Goal: Browse casually: Explore the website without a specific task or goal

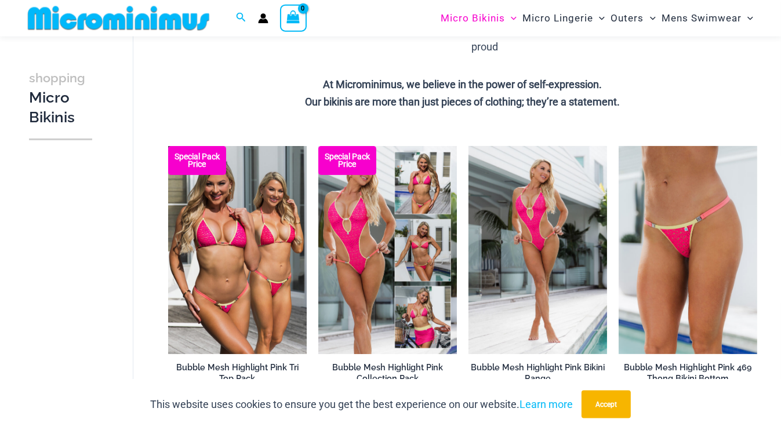
scroll to position [280, 0]
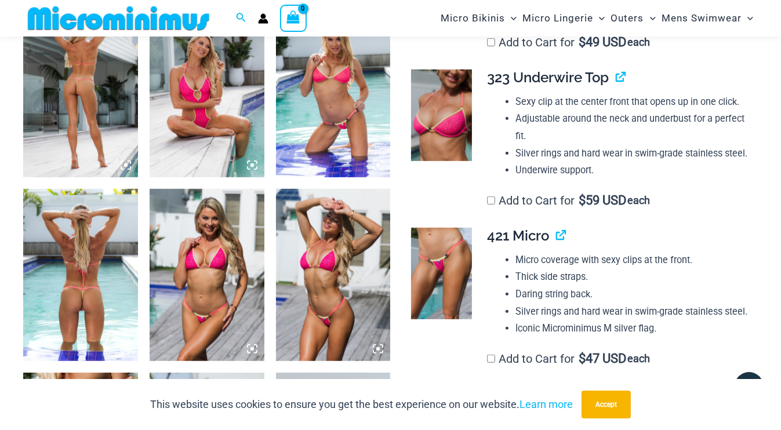
scroll to position [725, 0]
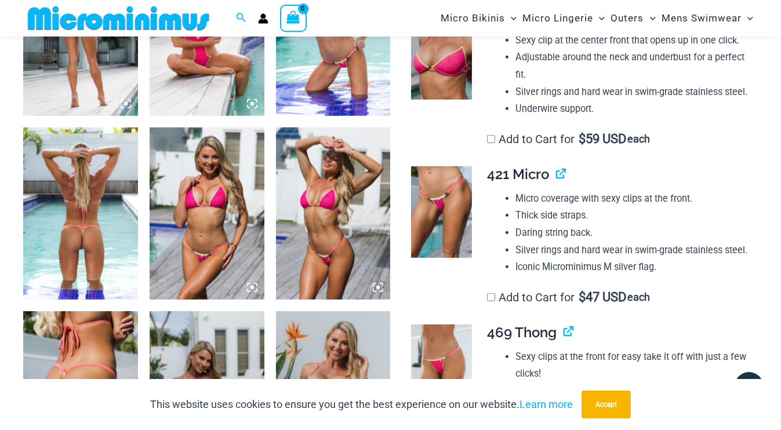
click at [119, 266] on img at bounding box center [80, 214] width 115 height 172
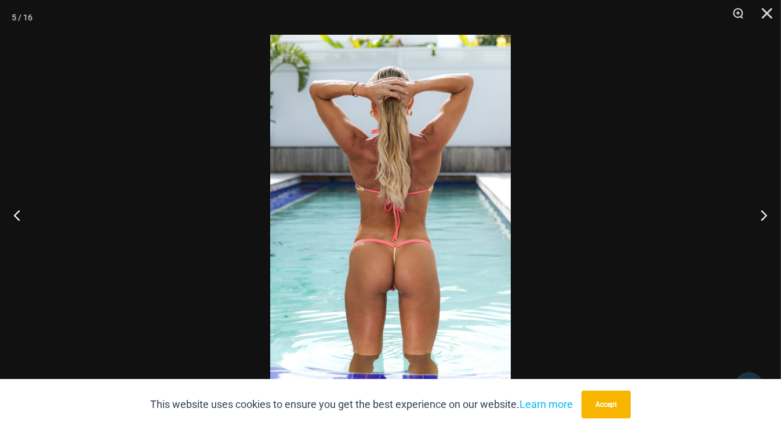
click at [393, 230] on img at bounding box center [390, 215] width 241 height 361
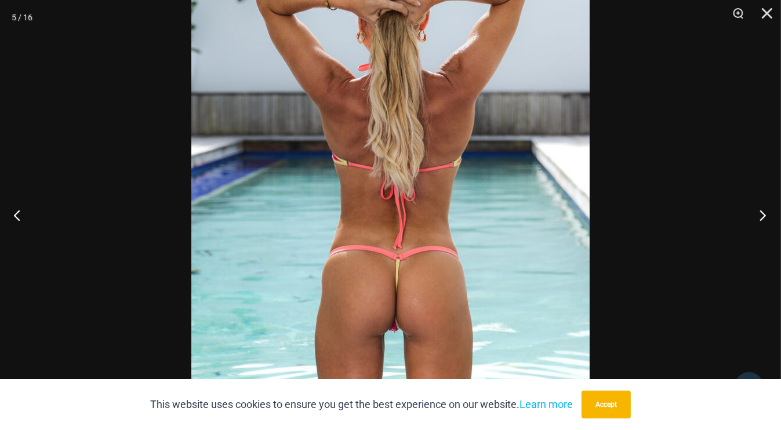
click at [762, 208] on button "Next" at bounding box center [760, 215] width 44 height 58
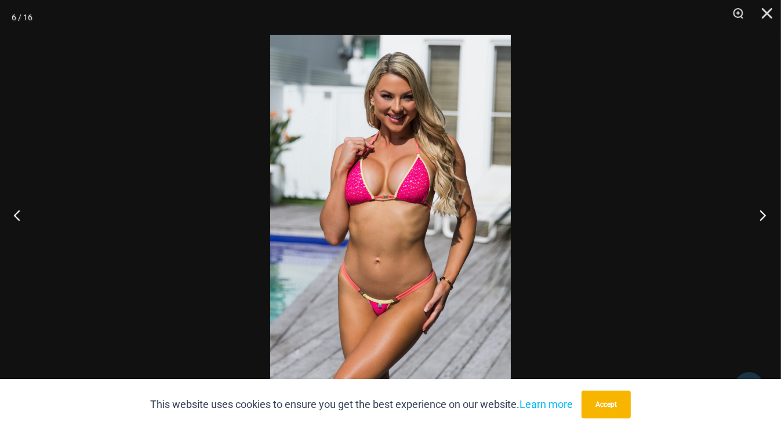
click at [762, 208] on button "Next" at bounding box center [760, 215] width 44 height 58
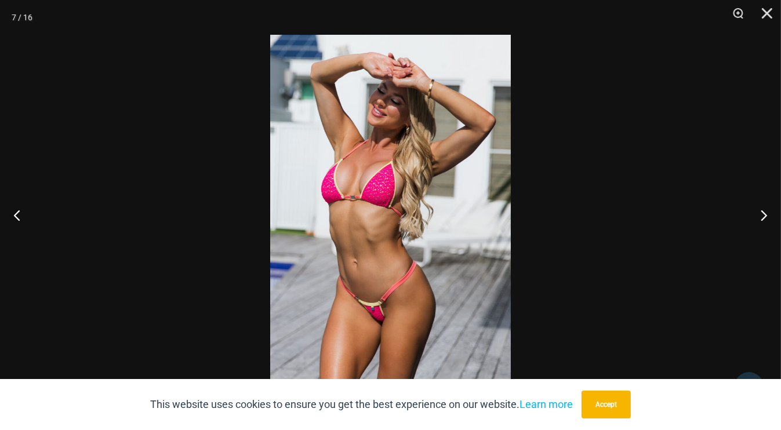
click at [455, 176] on img at bounding box center [390, 215] width 241 height 361
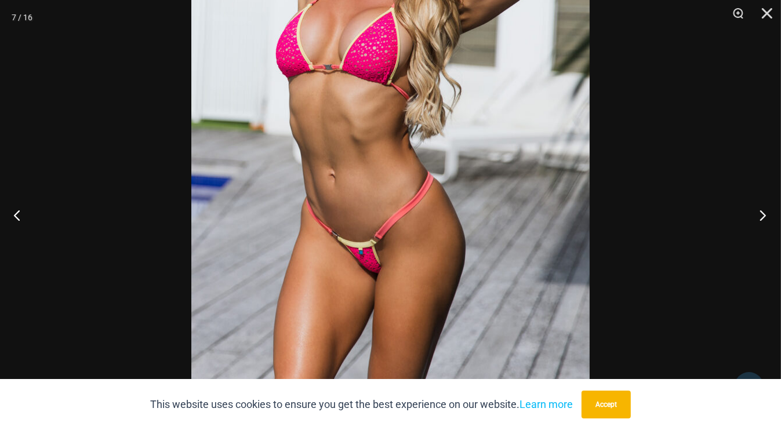
click at [763, 208] on button "Next" at bounding box center [760, 215] width 44 height 58
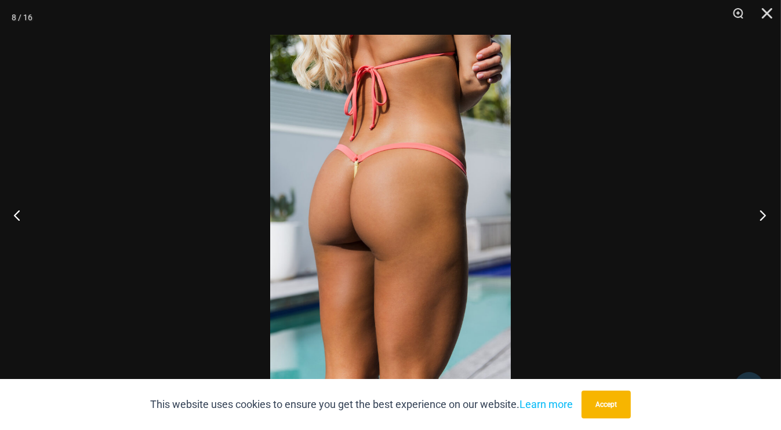
click at [763, 208] on button "Next" at bounding box center [760, 215] width 44 height 58
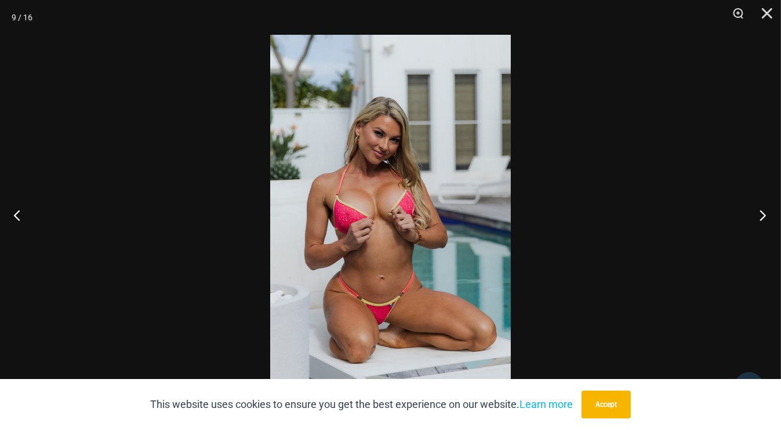
click at [763, 208] on button "Next" at bounding box center [760, 215] width 44 height 58
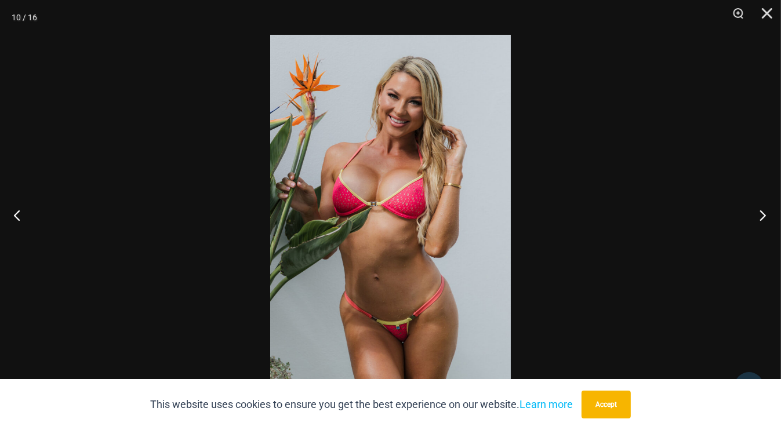
click at [763, 208] on button "Next" at bounding box center [760, 215] width 44 height 58
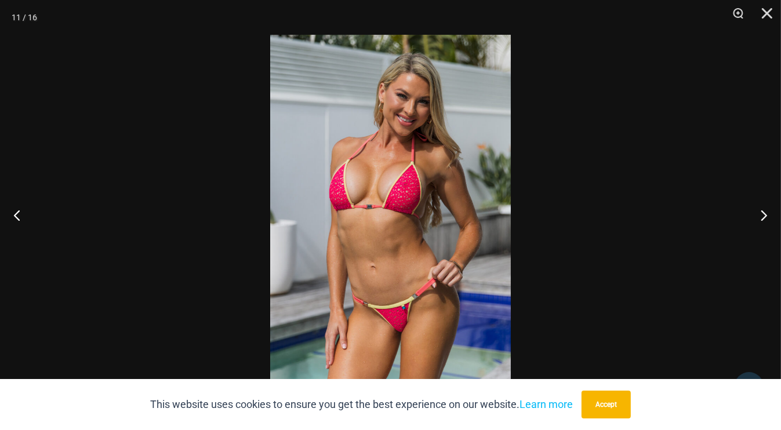
click at [449, 126] on img at bounding box center [390, 215] width 241 height 361
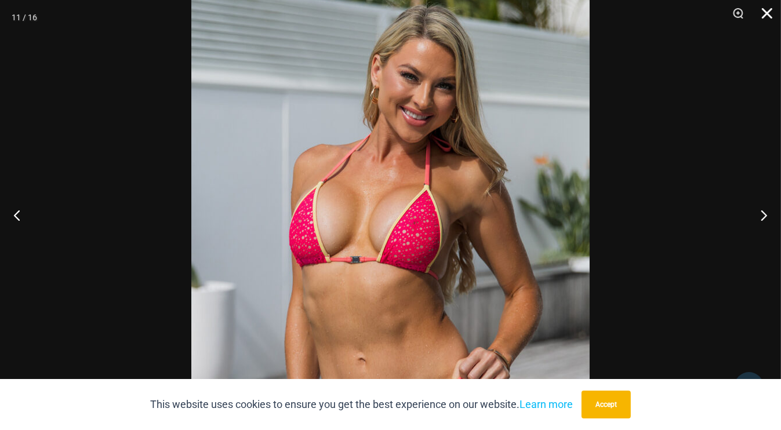
click at [768, 11] on button "Close" at bounding box center [763, 17] width 29 height 35
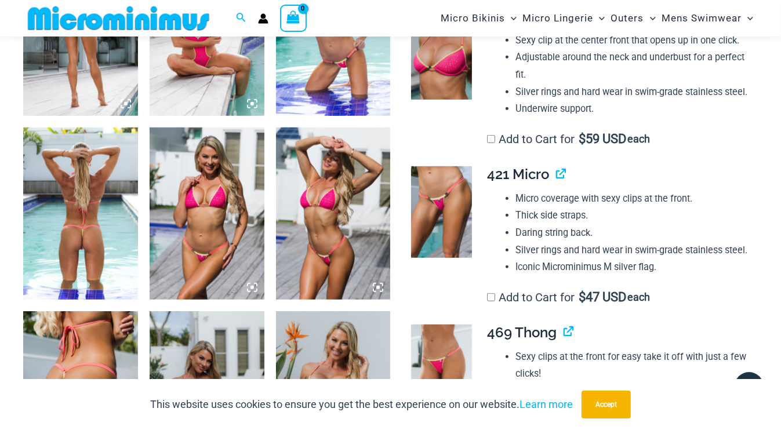
scroll to position [541, 0]
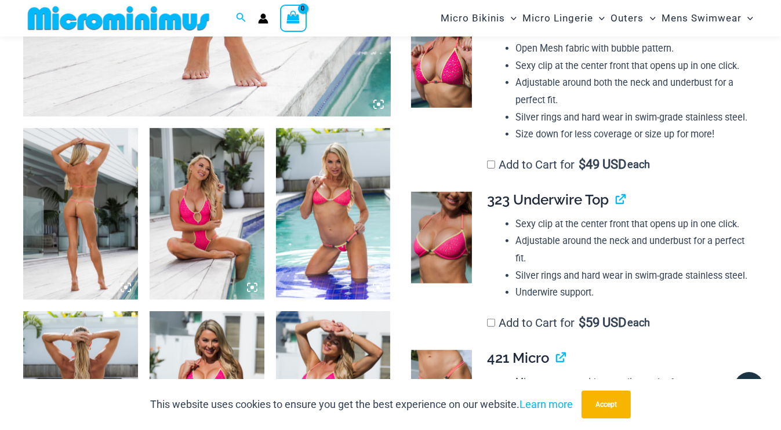
click at [317, 212] on img at bounding box center [333, 214] width 115 height 172
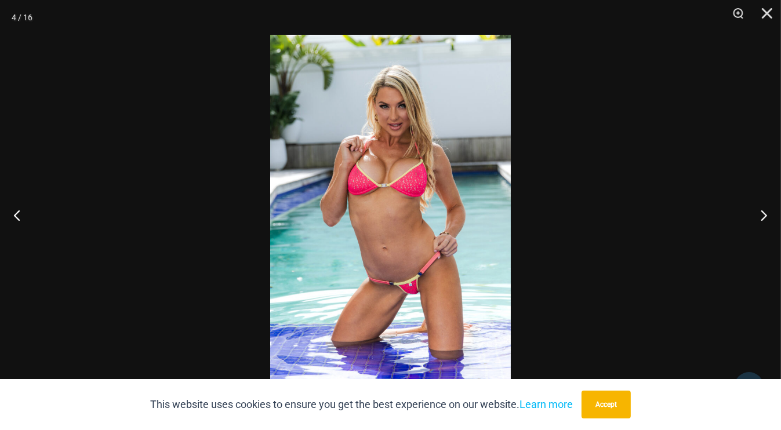
click at [385, 220] on img at bounding box center [390, 215] width 241 height 361
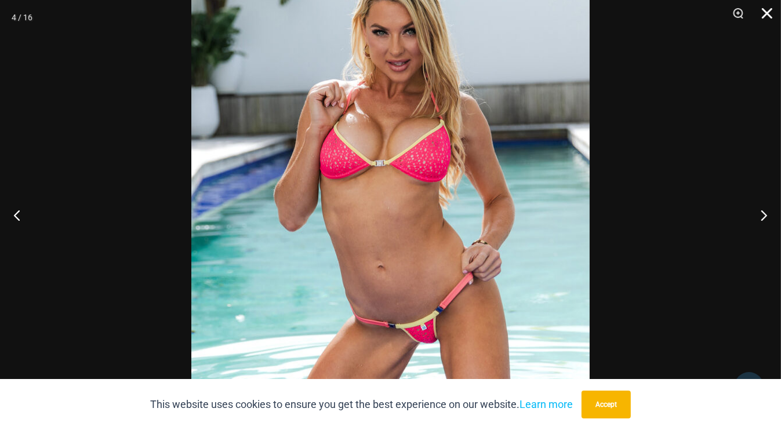
click at [777, 9] on button "Close" at bounding box center [763, 17] width 29 height 35
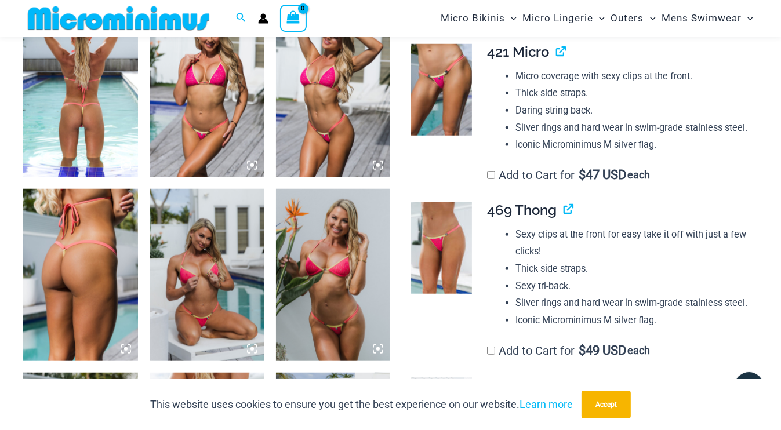
scroll to position [1031, 0]
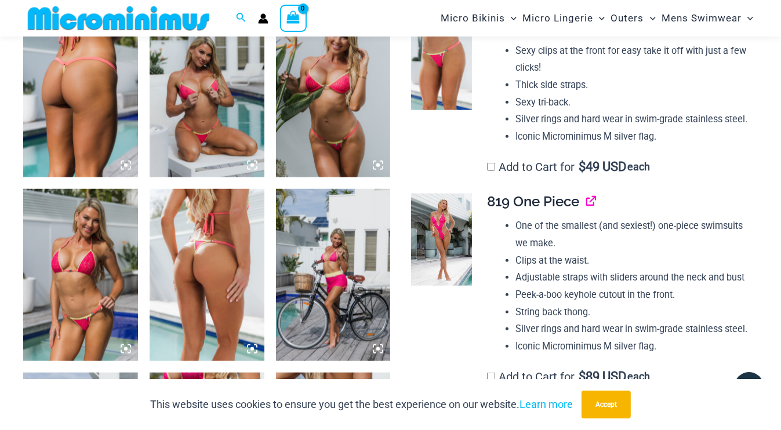
click at [586, 210] on link "View product" at bounding box center [586, 201] width 0 height 17
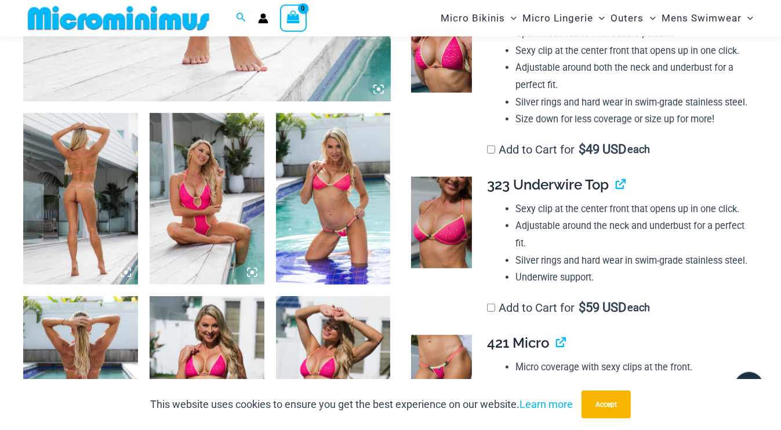
scroll to position [663, 0]
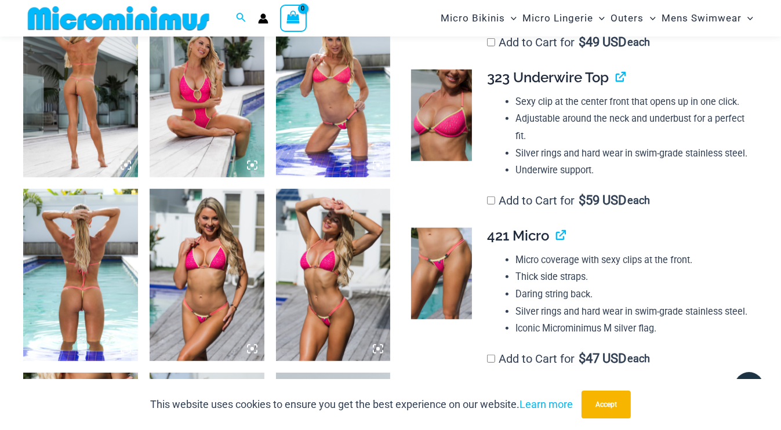
click at [551, 245] on h4 "421 Micro" at bounding box center [617, 236] width 261 height 17
click at [556, 244] on link "View product" at bounding box center [556, 235] width 0 height 17
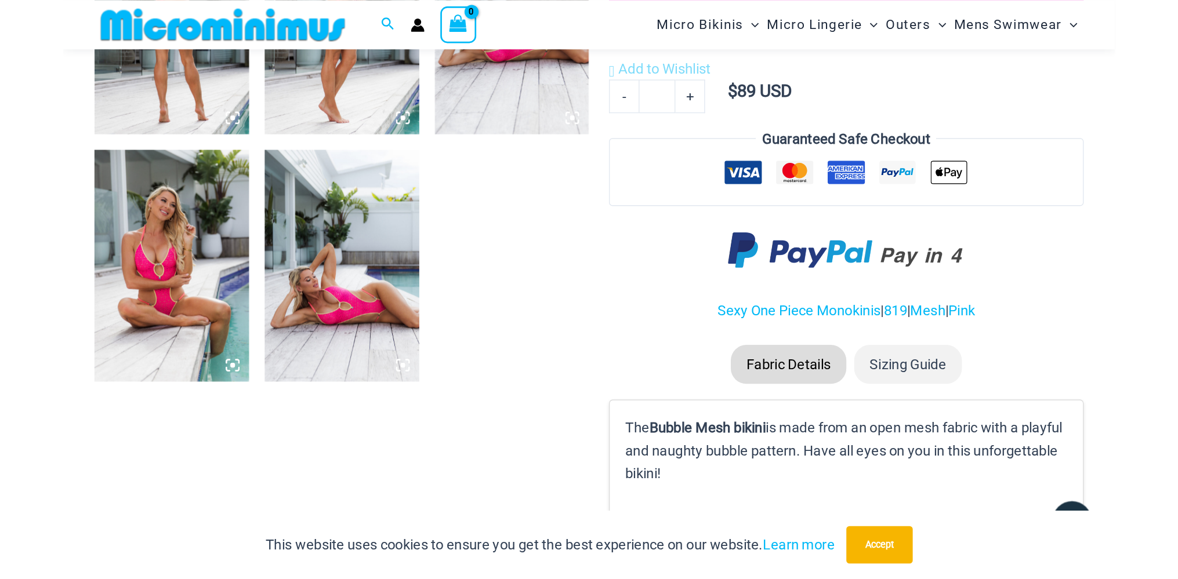
scroll to position [663, 0]
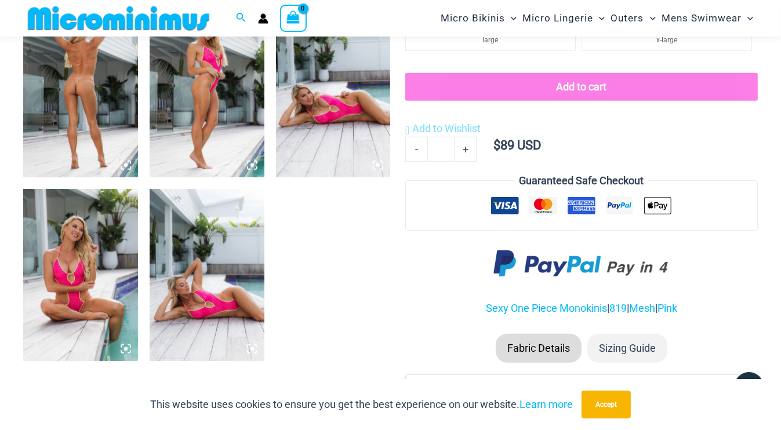
click at [378, 173] on img at bounding box center [333, 92] width 115 height 172
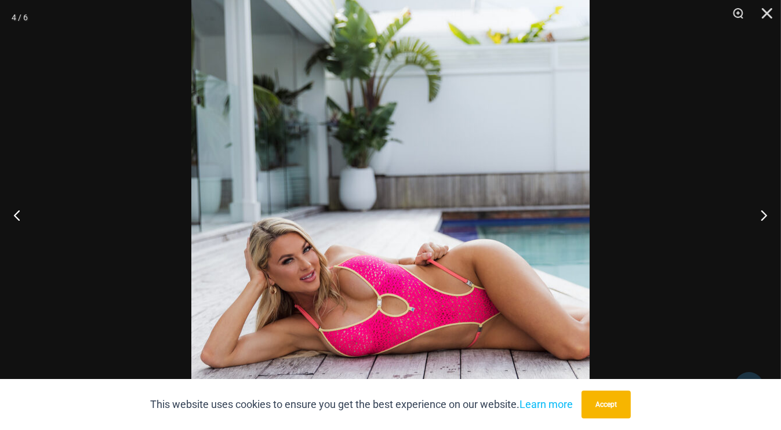
click at [412, 178] on img at bounding box center [390, 245] width 399 height 597
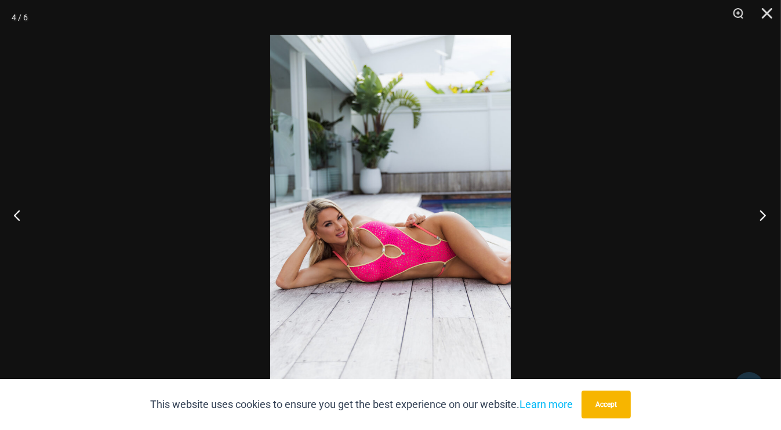
click at [760, 215] on button "Next" at bounding box center [760, 215] width 44 height 58
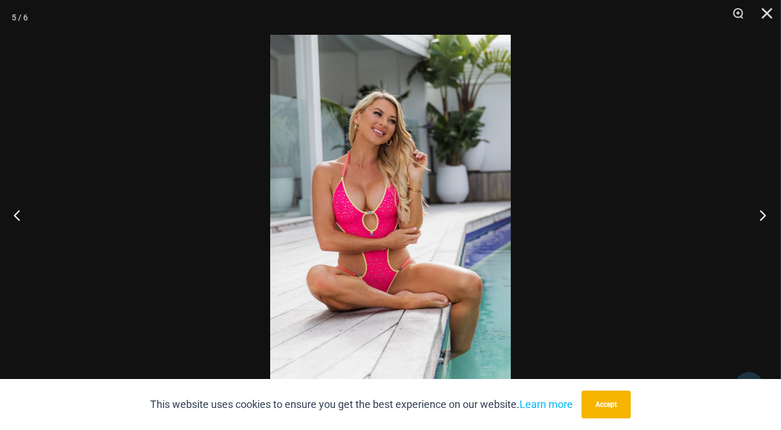
click at [760, 215] on button "Next" at bounding box center [760, 215] width 44 height 58
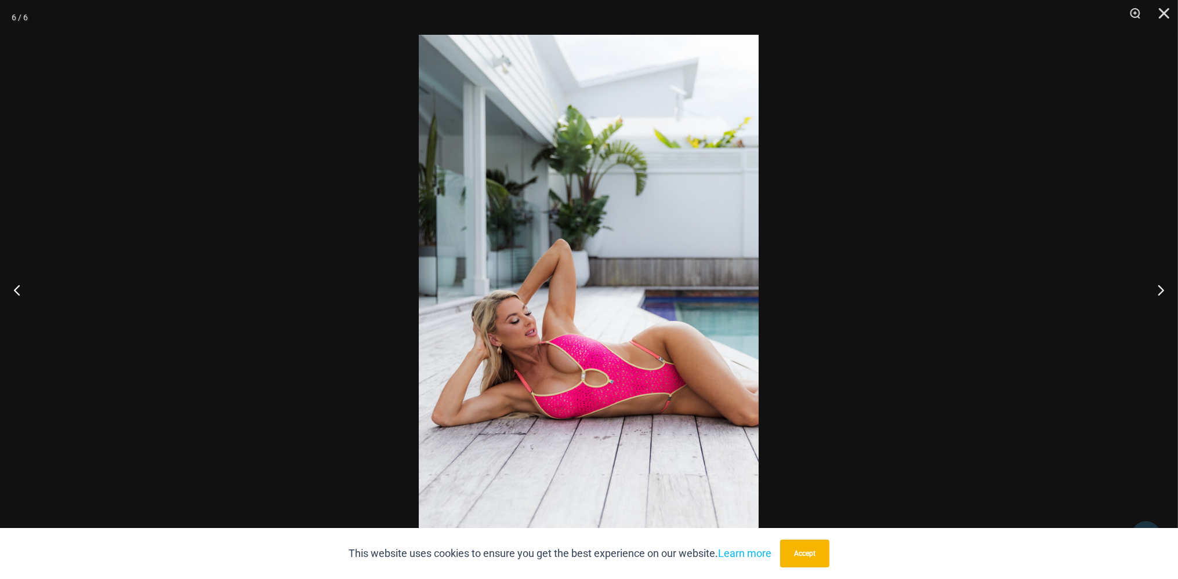
click at [781, 84] on div at bounding box center [589, 289] width 1178 height 579
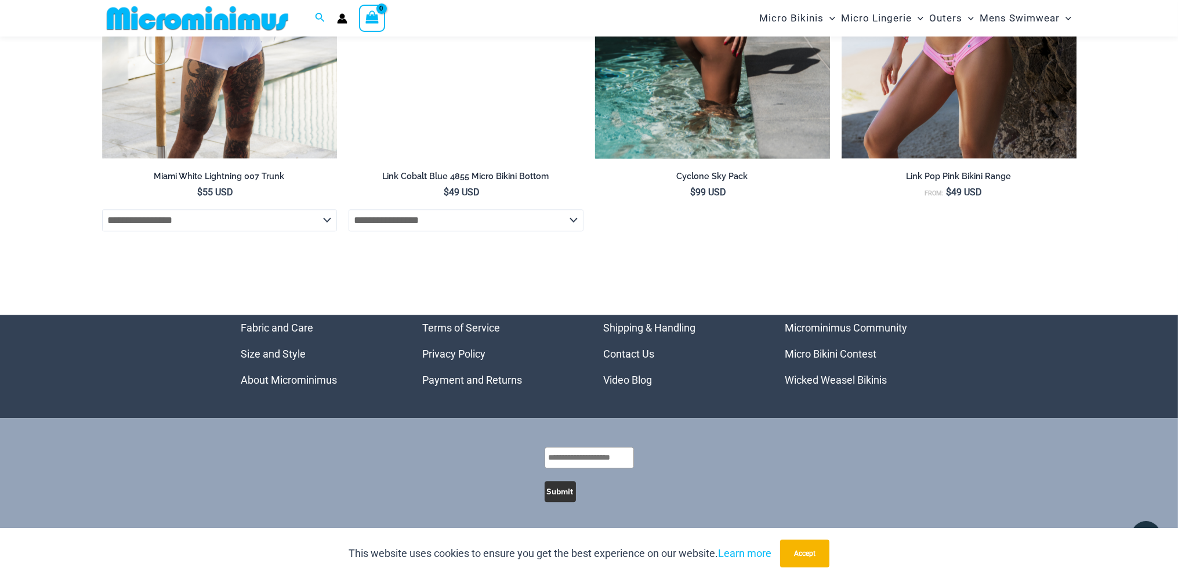
scroll to position [3717, 0]
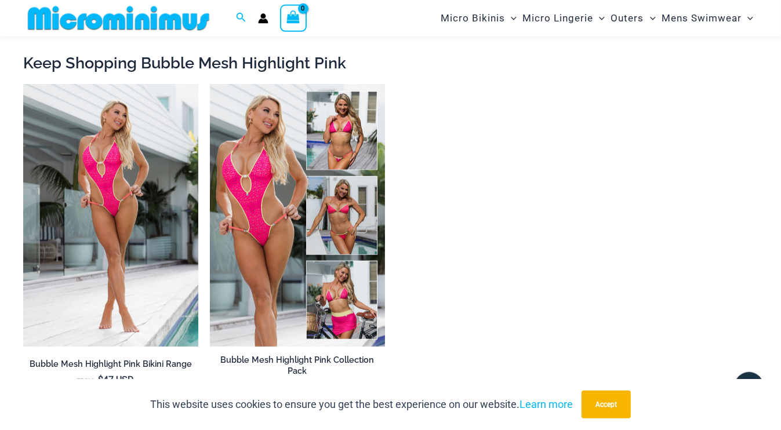
scroll to position [1092, 0]
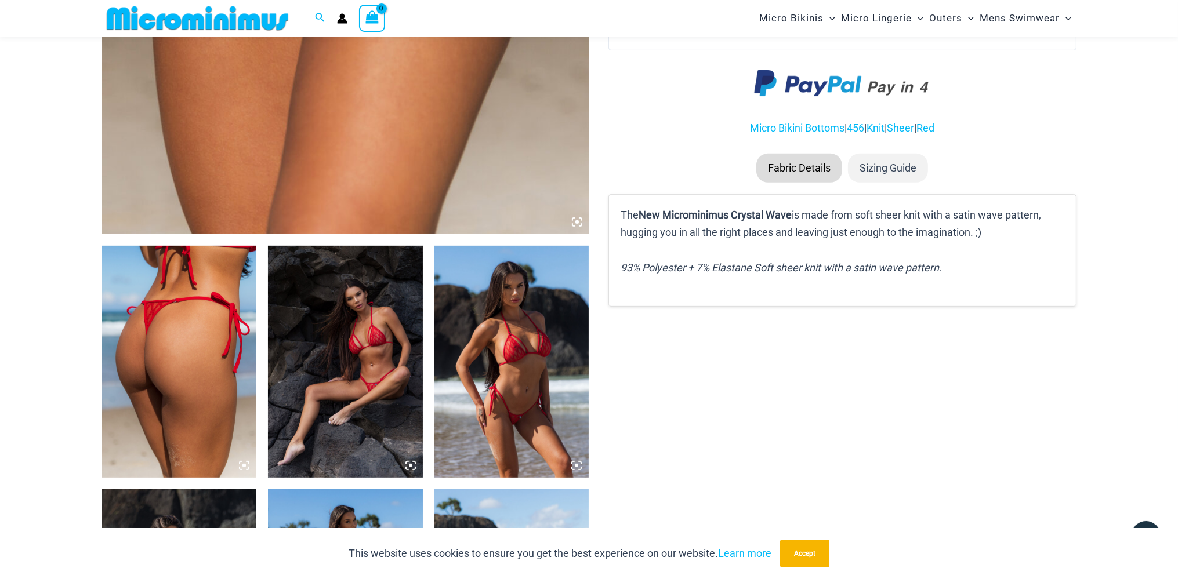
scroll to position [847, 0]
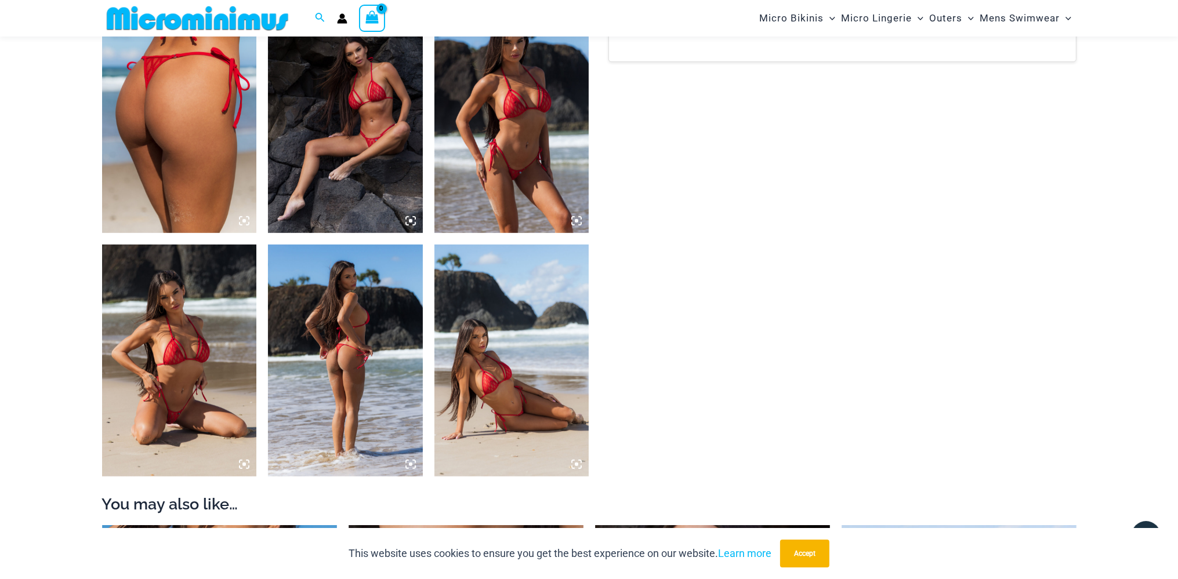
click at [240, 462] on icon at bounding box center [241, 462] width 2 height 2
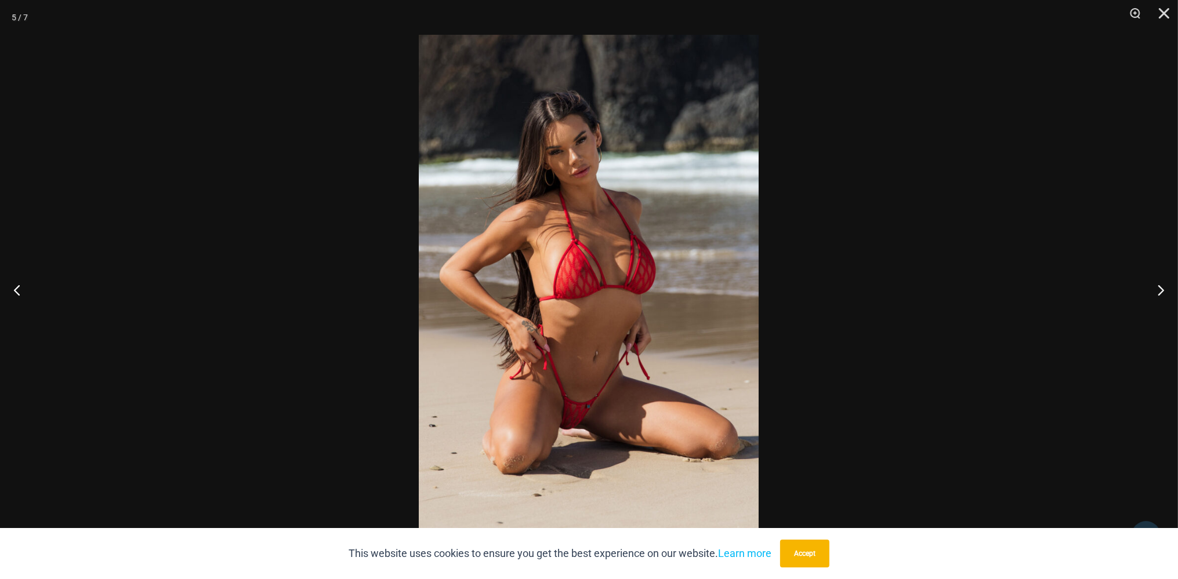
click at [628, 303] on img at bounding box center [589, 290] width 340 height 510
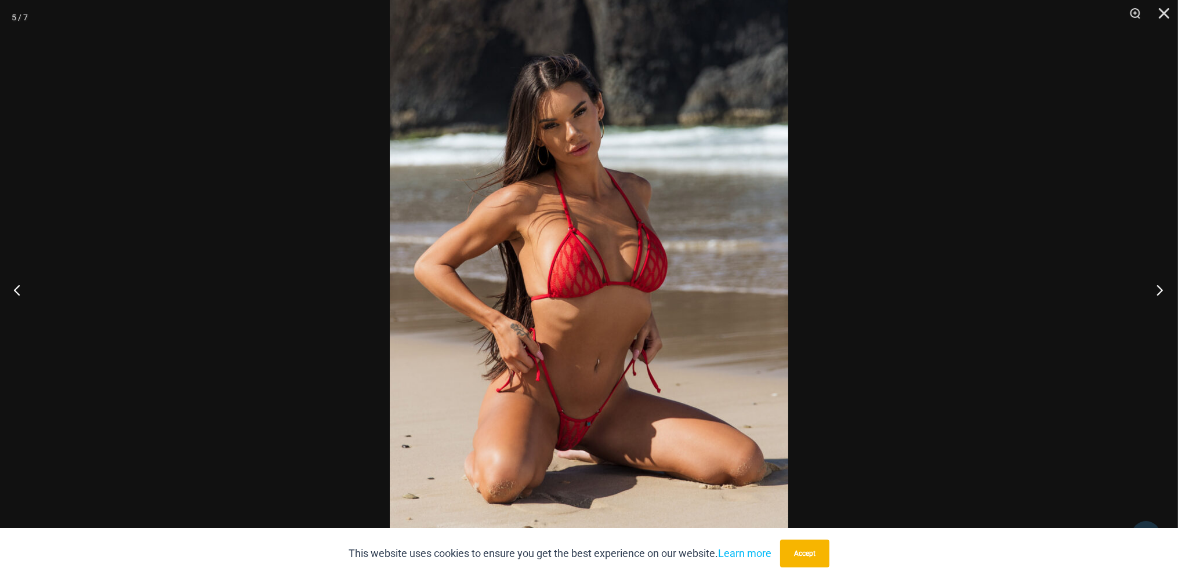
click at [1156, 296] on button "Next" at bounding box center [1157, 290] width 44 height 58
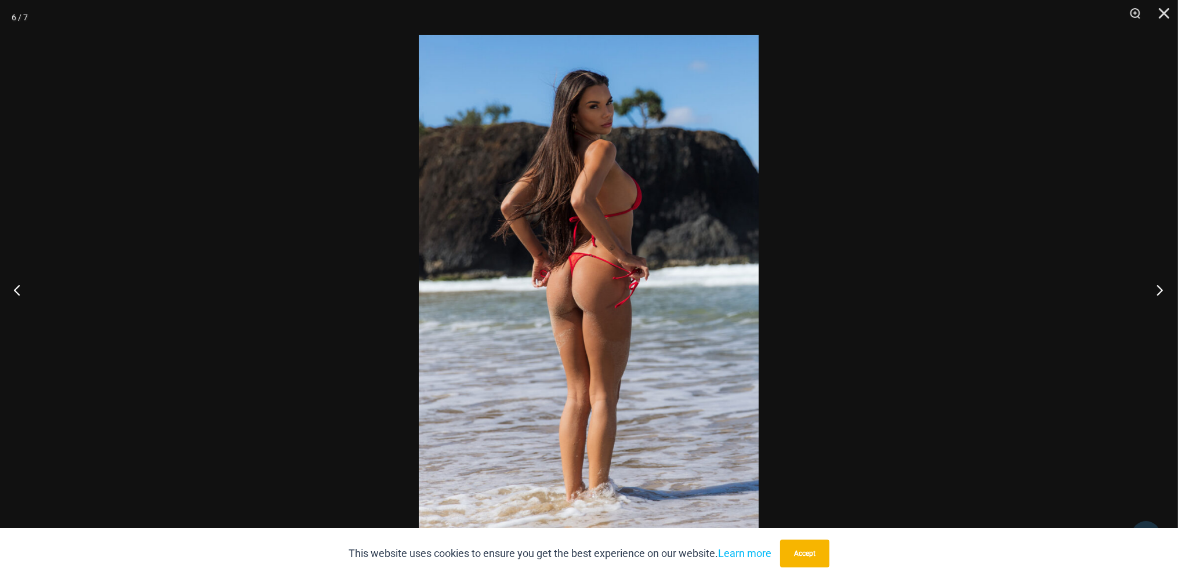
click at [1156, 296] on button "Next" at bounding box center [1157, 290] width 44 height 58
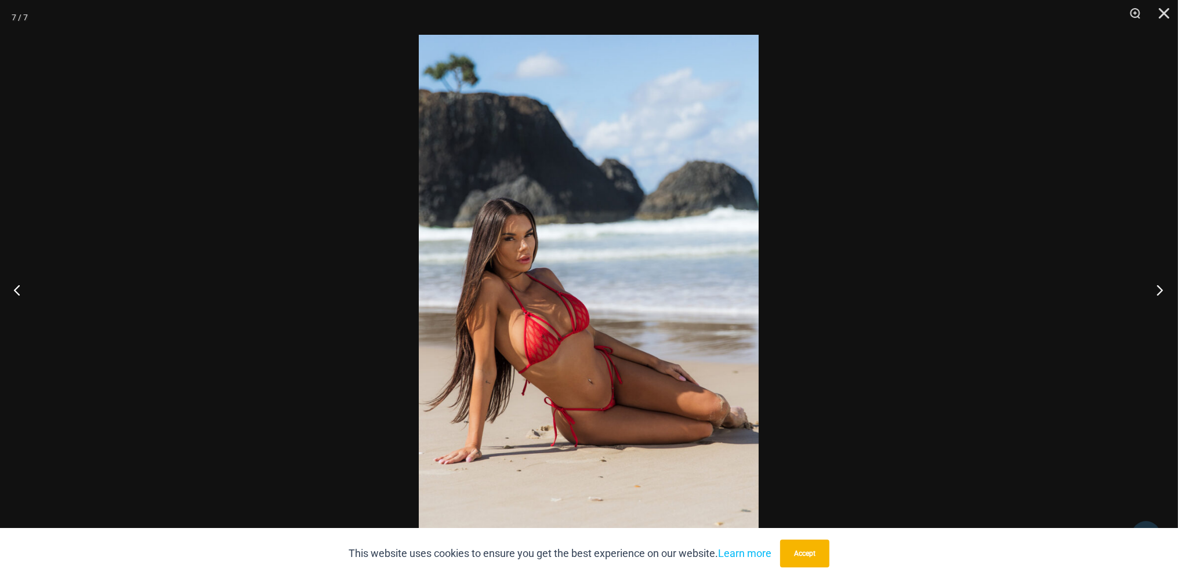
click at [1156, 296] on button "Next" at bounding box center [1157, 290] width 44 height 58
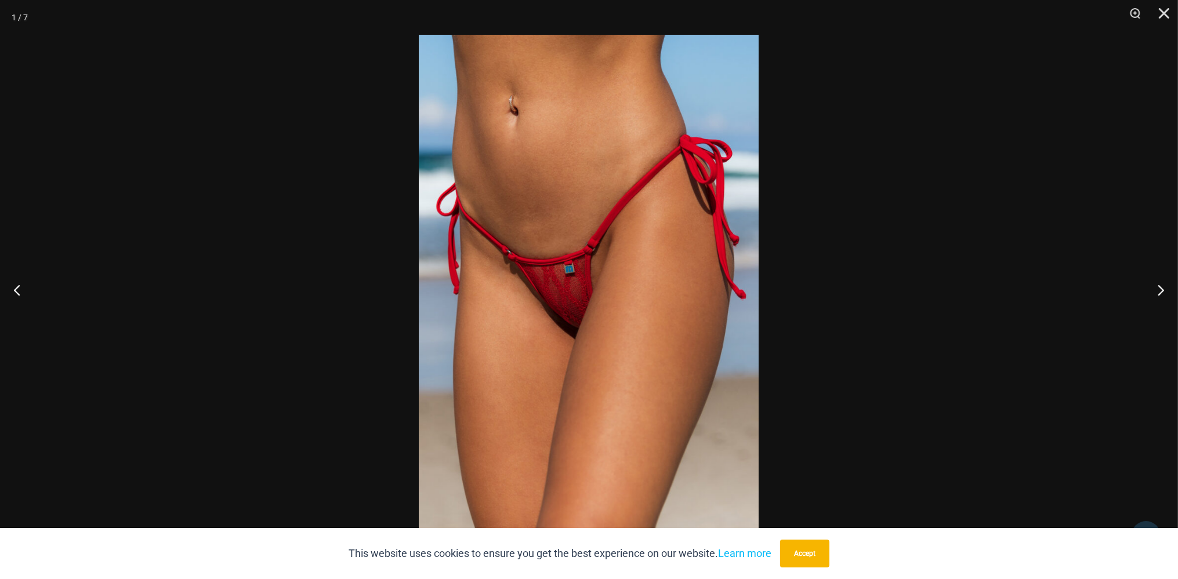
click at [635, 263] on img at bounding box center [589, 290] width 340 height 510
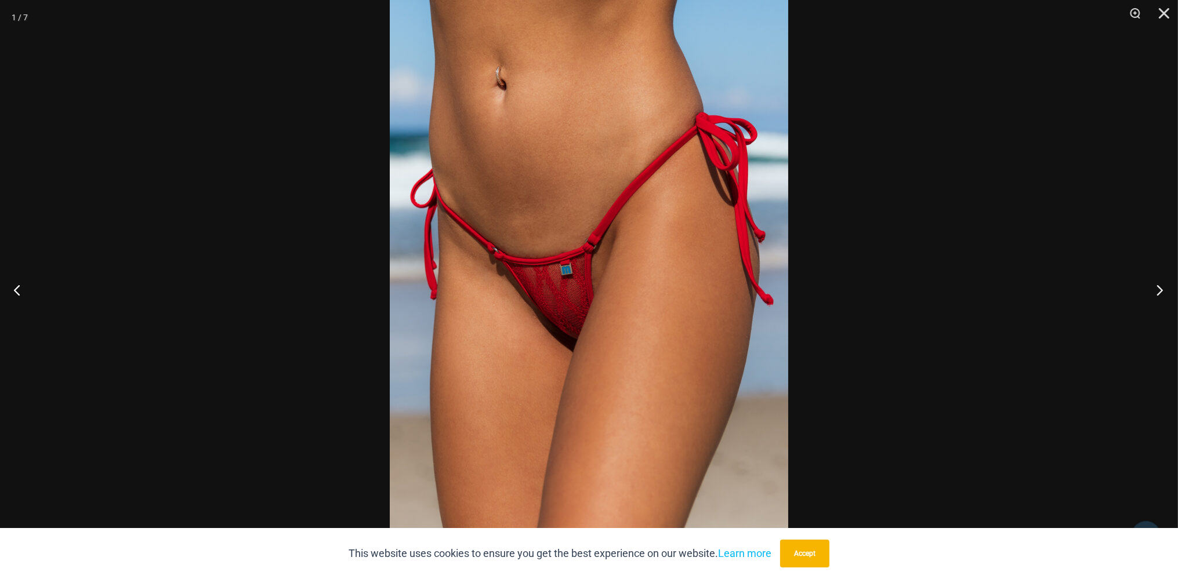
click at [1163, 283] on button "Next" at bounding box center [1157, 290] width 44 height 58
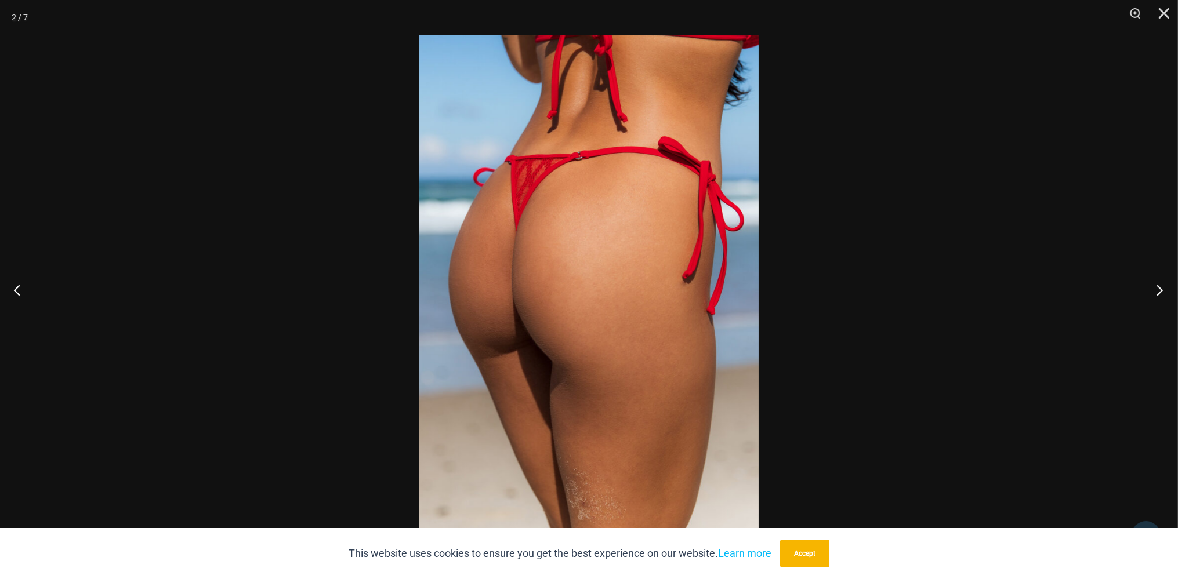
click at [1163, 283] on button "Next" at bounding box center [1157, 290] width 44 height 58
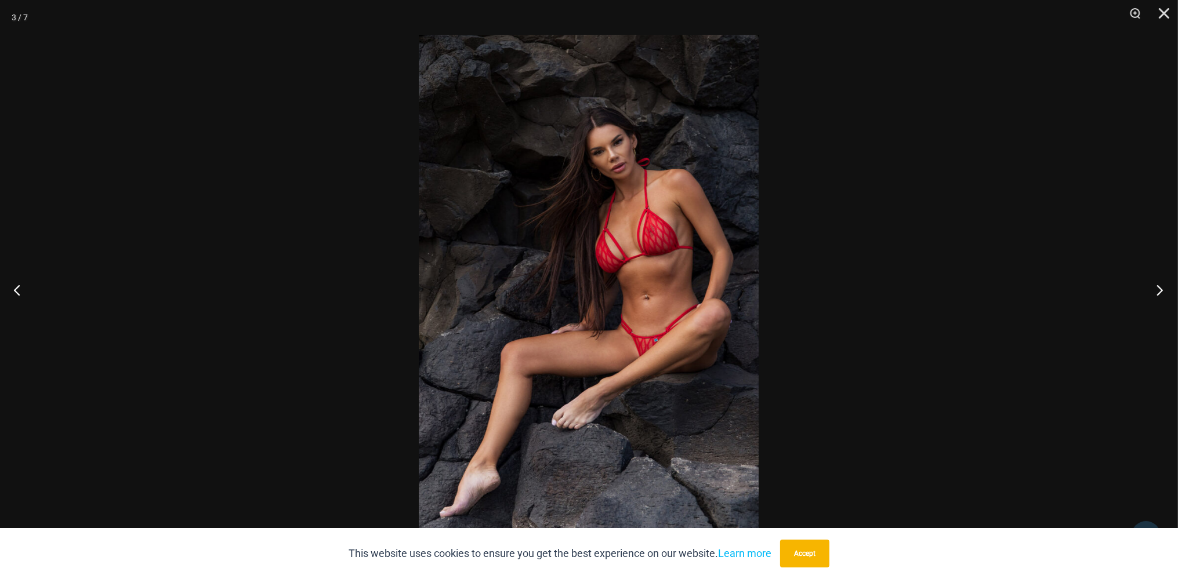
click at [1163, 283] on button "Next" at bounding box center [1157, 290] width 44 height 58
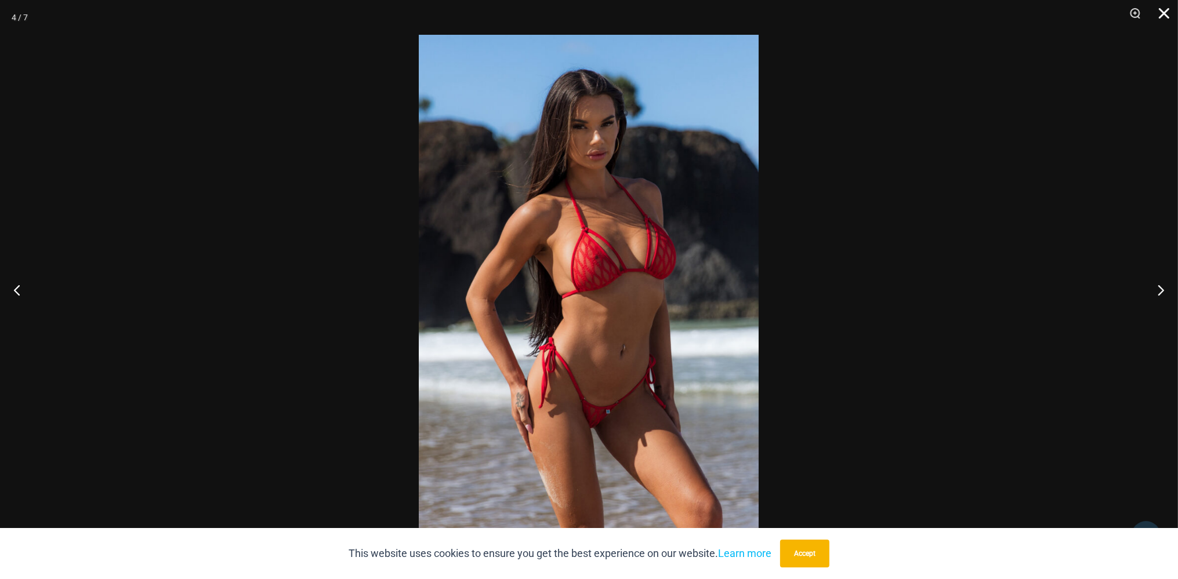
click at [1163, 10] on button "Close" at bounding box center [1160, 17] width 29 height 35
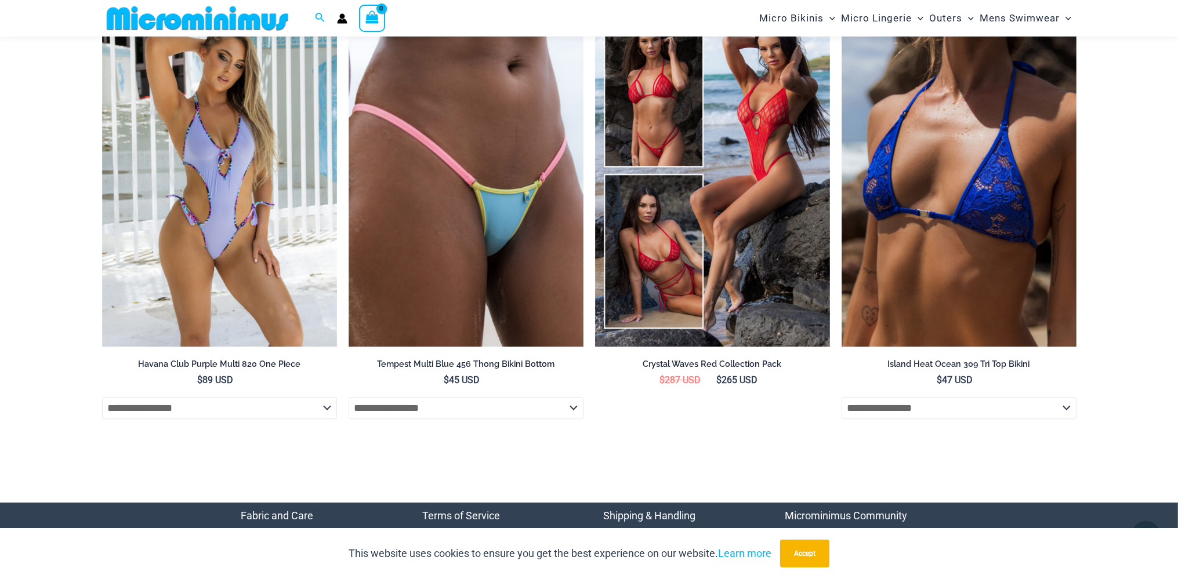
scroll to position [4400, 0]
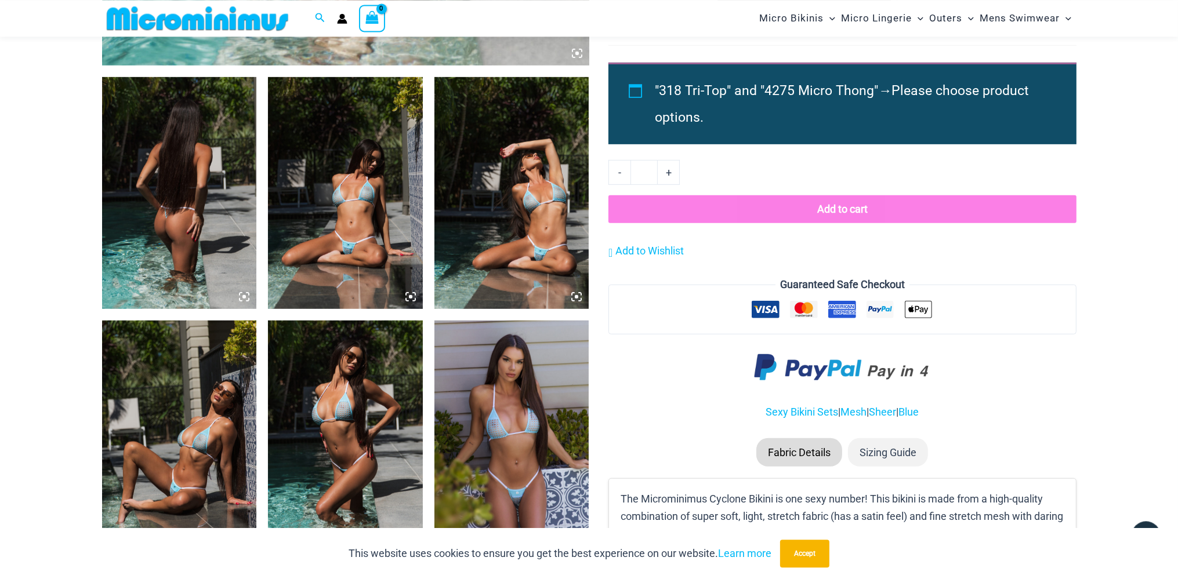
scroll to position [785, 0]
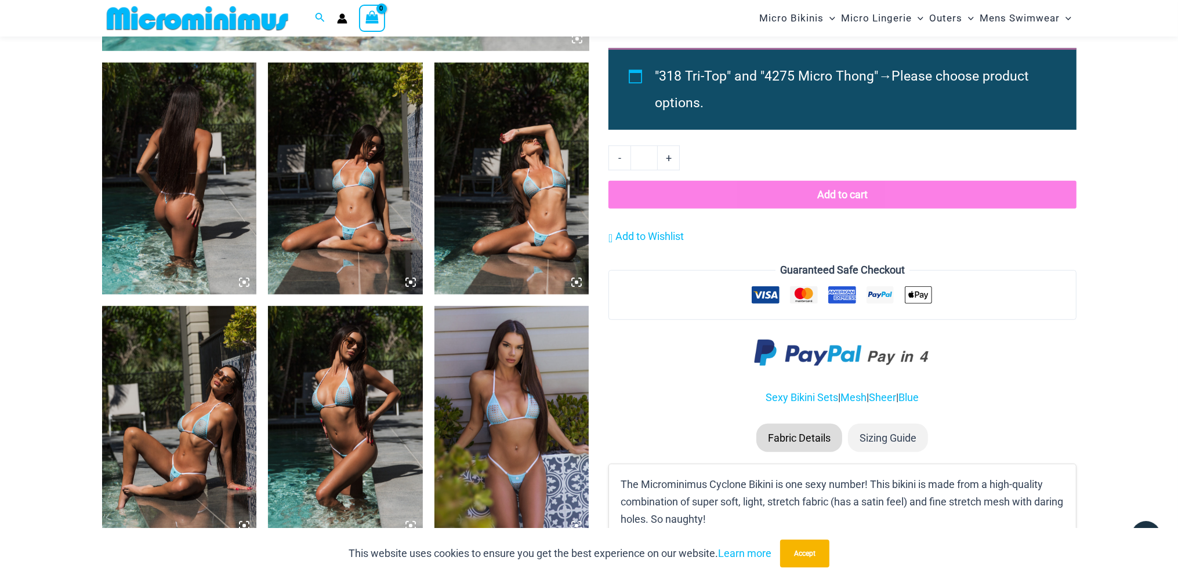
click at [574, 285] on icon at bounding box center [576, 282] width 10 height 10
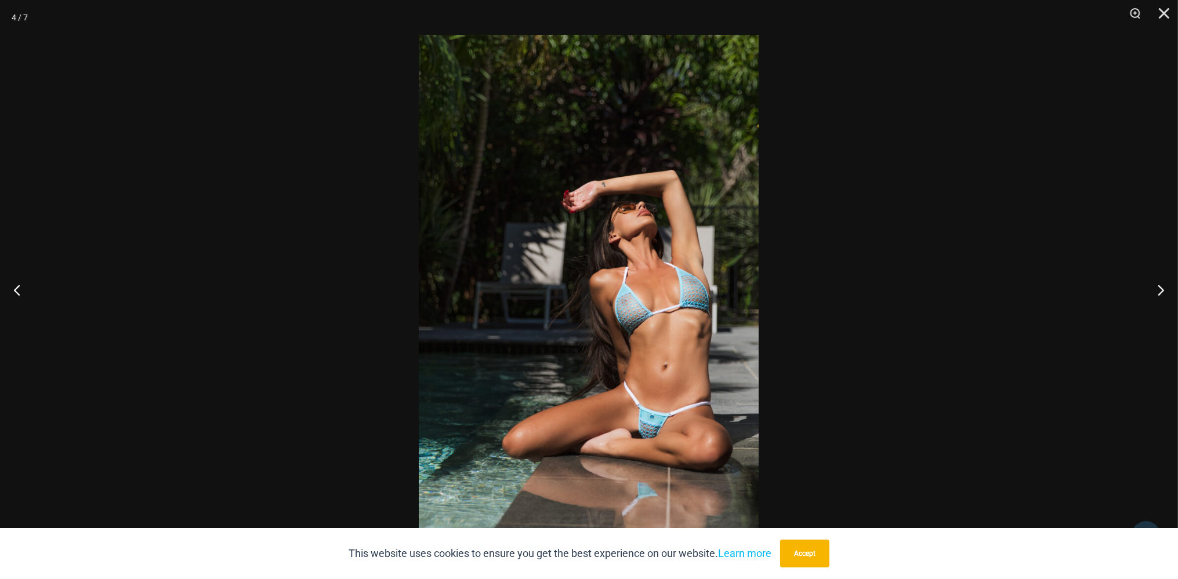
click at [595, 281] on img at bounding box center [589, 290] width 340 height 510
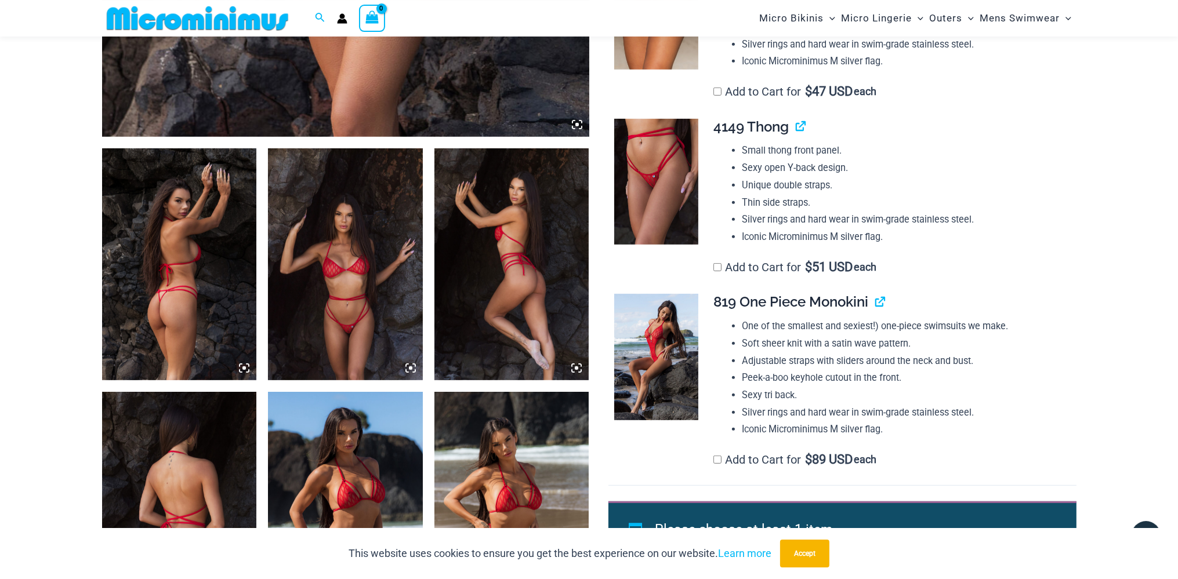
scroll to position [785, 0]
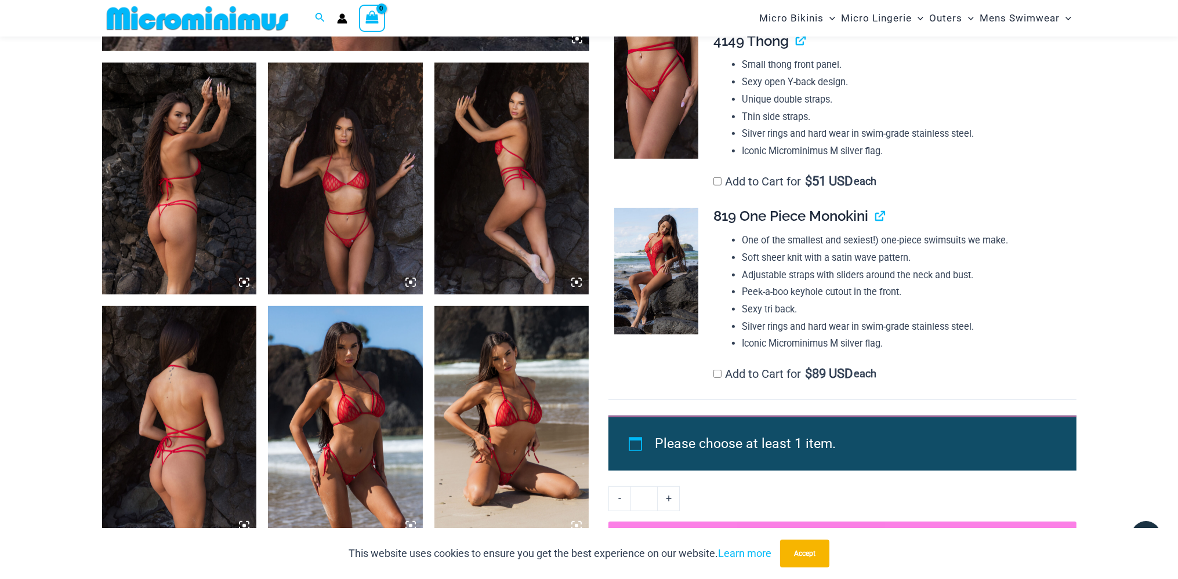
click at [412, 281] on icon at bounding box center [410, 282] width 10 height 10
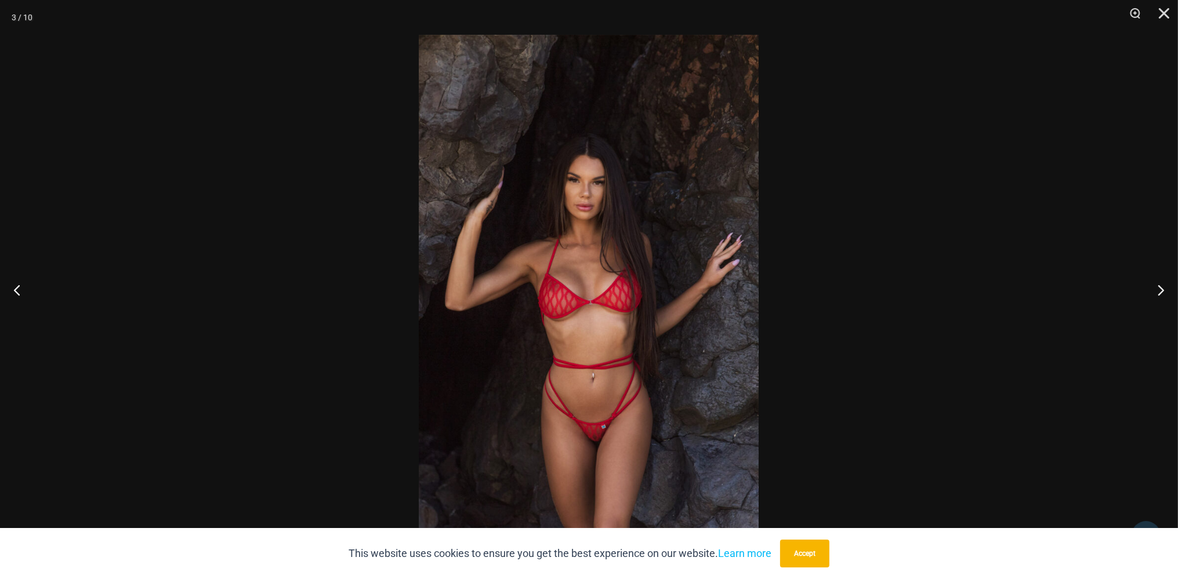
click at [615, 290] on img at bounding box center [589, 290] width 340 height 510
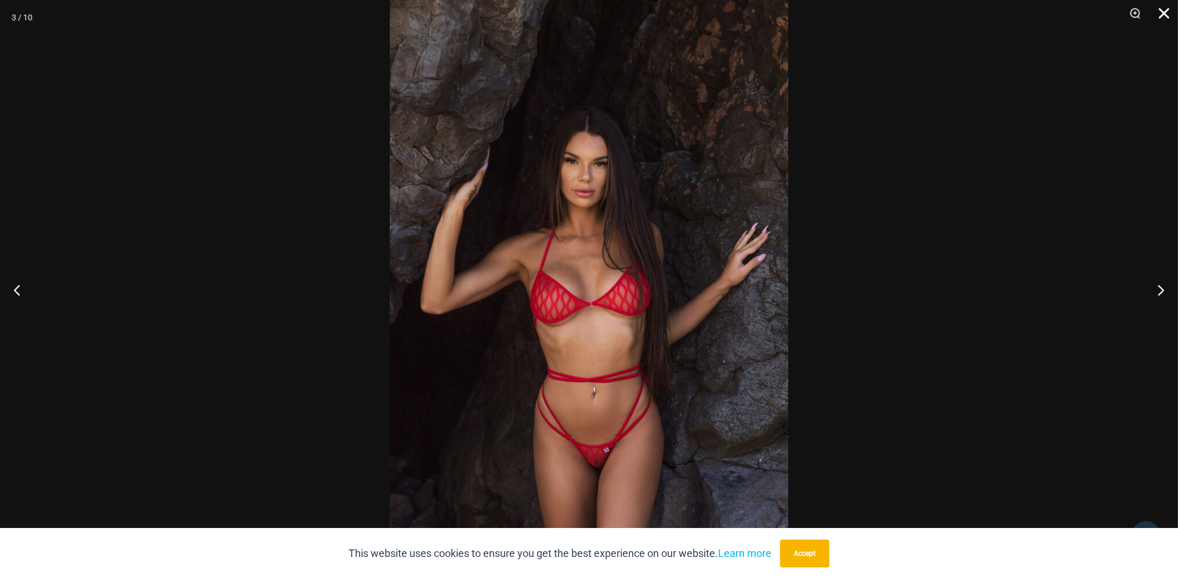
click at [1167, 13] on button "Close" at bounding box center [1160, 17] width 29 height 35
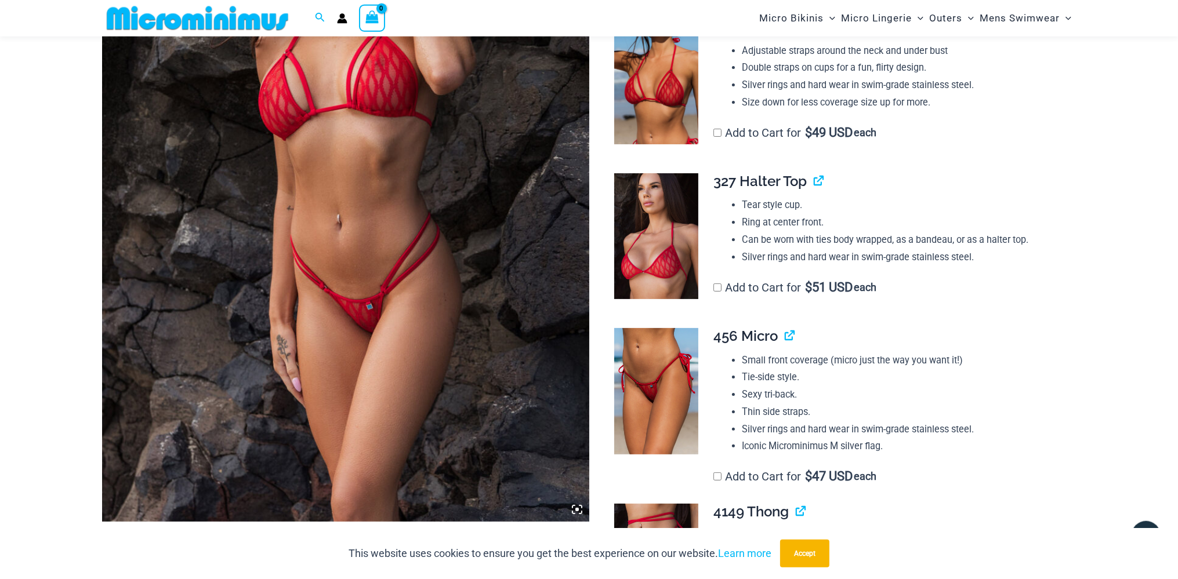
scroll to position [296, 0]
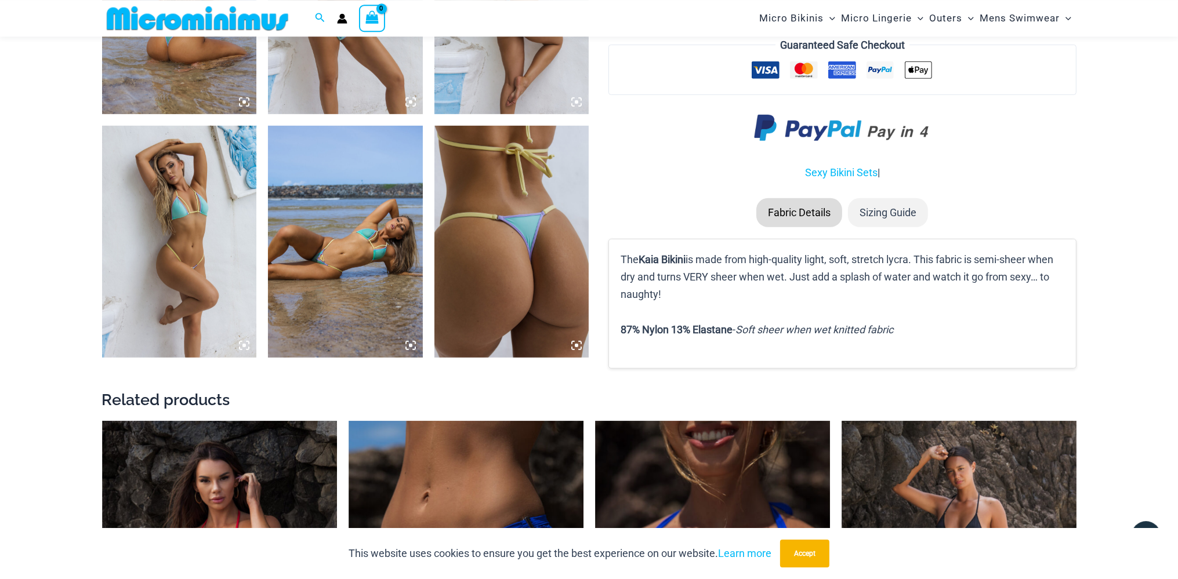
scroll to position [969, 0]
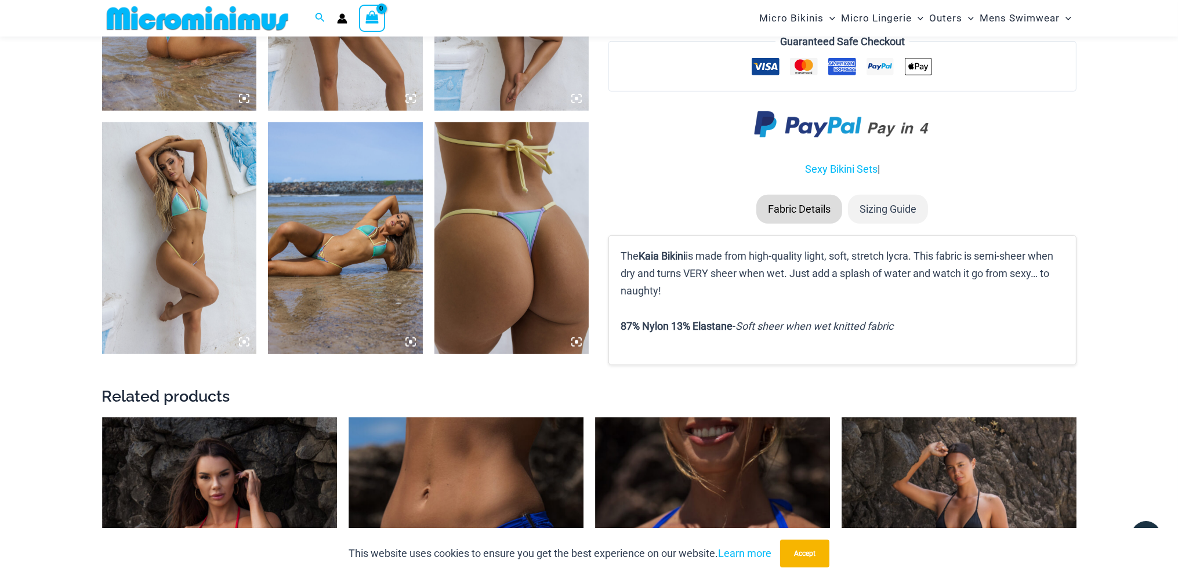
click at [364, 275] on img at bounding box center [345, 238] width 155 height 232
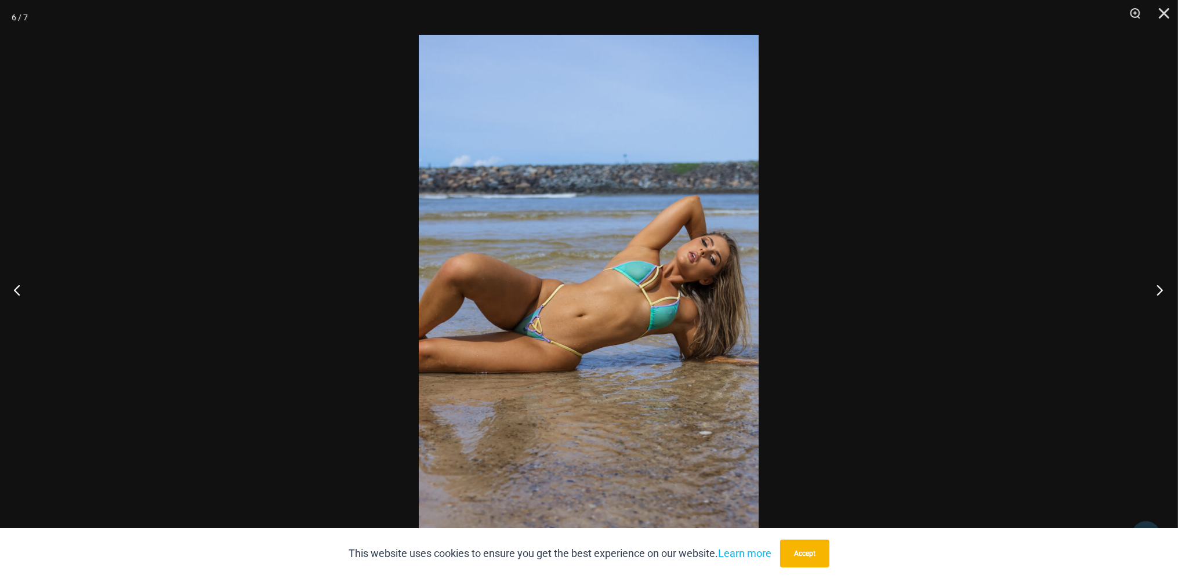
click at [1151, 282] on button "Next" at bounding box center [1157, 290] width 44 height 58
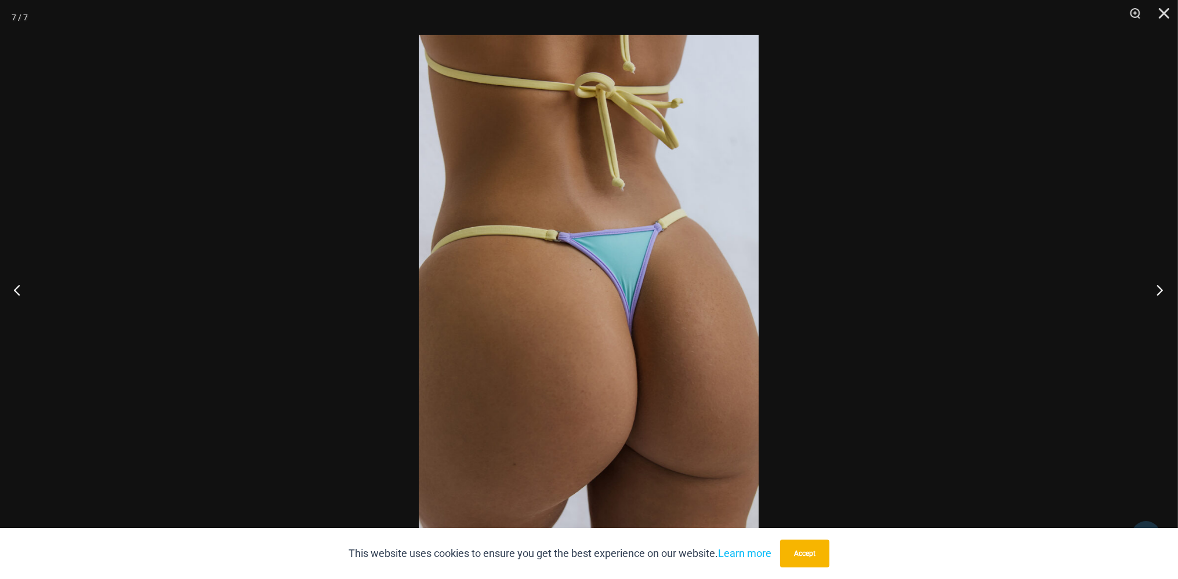
click at [1151, 282] on button "Next" at bounding box center [1157, 290] width 44 height 58
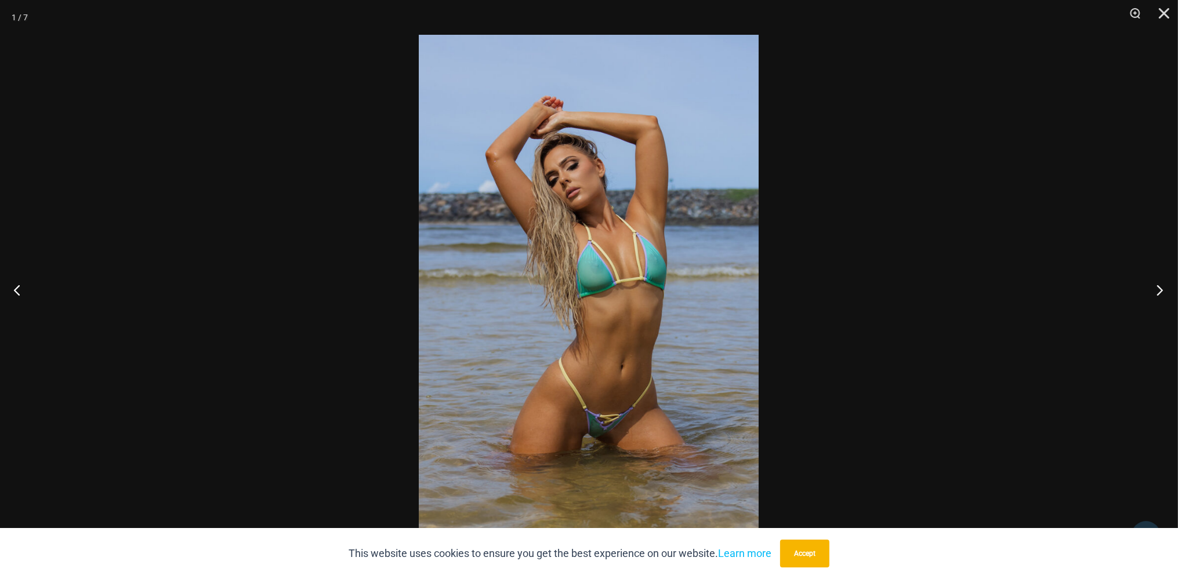
click at [1151, 282] on button "Next" at bounding box center [1157, 290] width 44 height 58
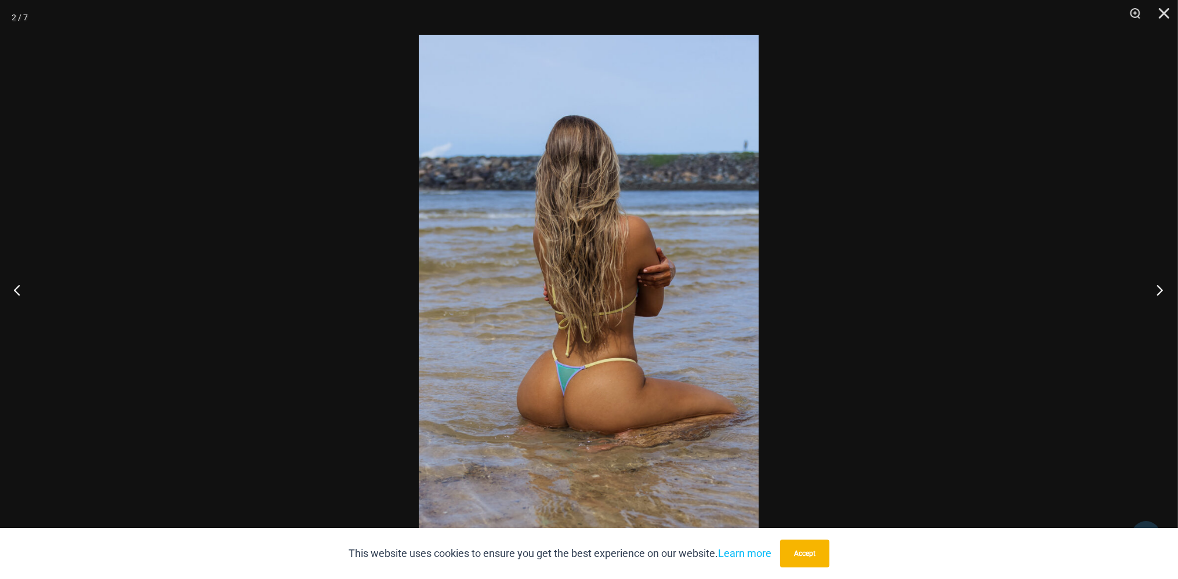
click at [1151, 282] on button "Next" at bounding box center [1157, 290] width 44 height 58
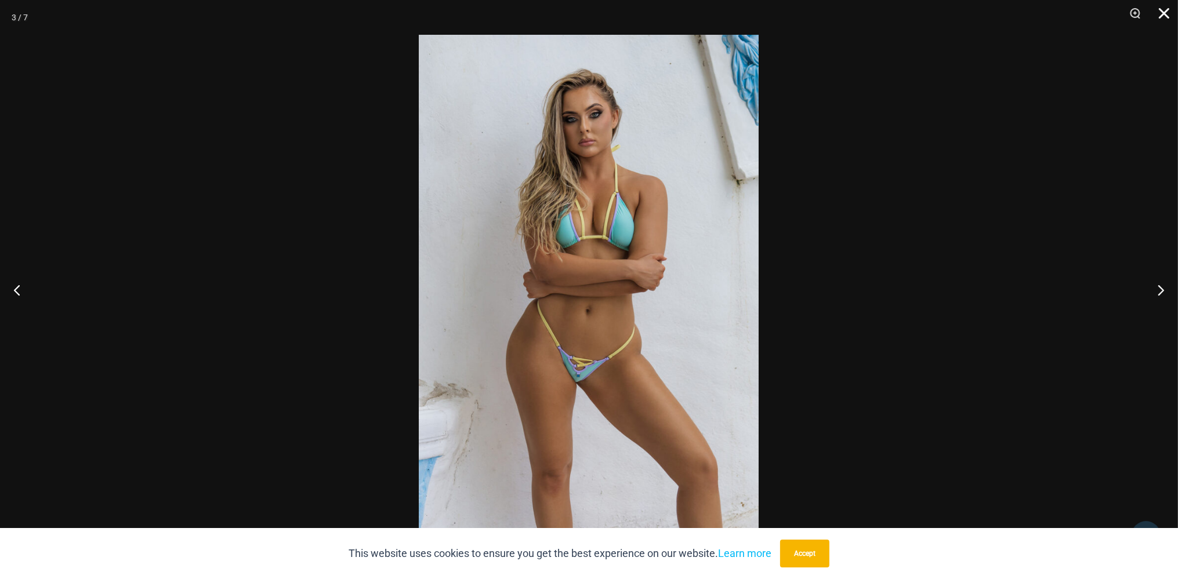
click at [1167, 13] on button "Close" at bounding box center [1160, 17] width 29 height 35
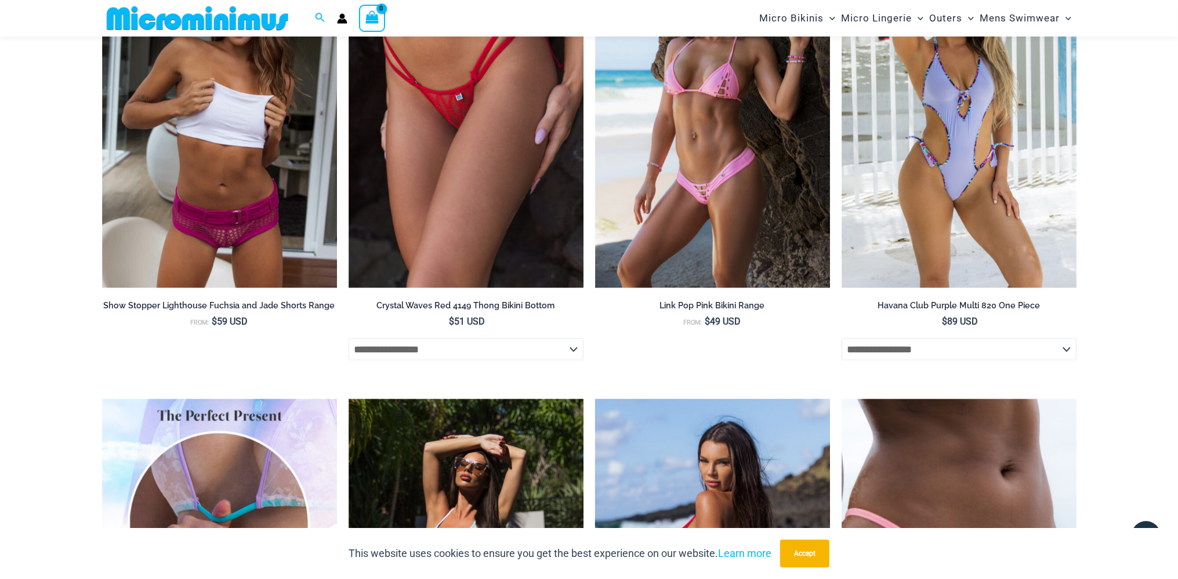
scroll to position [2685, 0]
